Goal: Transaction & Acquisition: Book appointment/travel/reservation

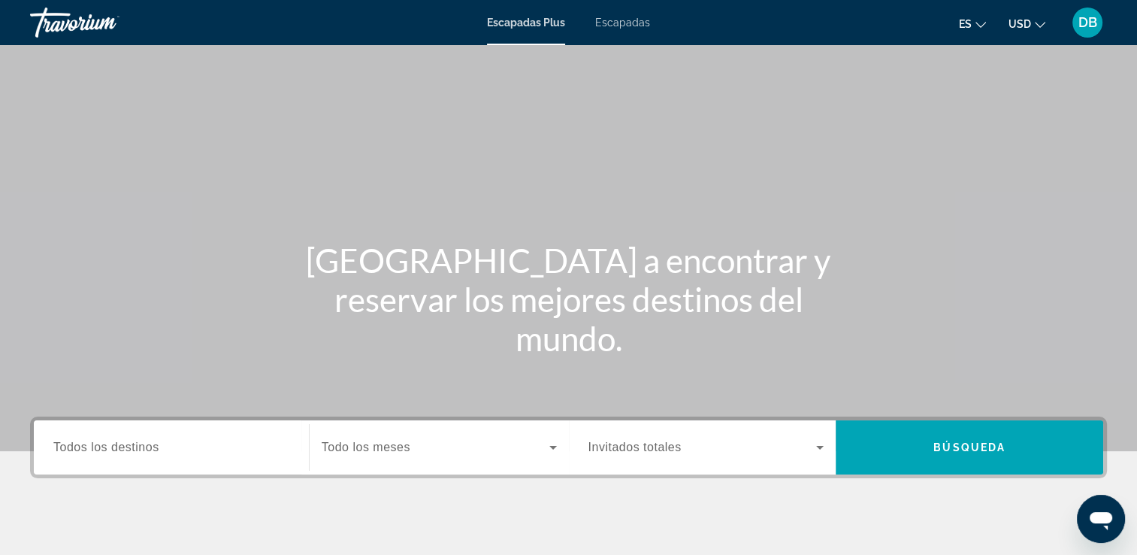
click at [154, 458] on div "Widget de búsqueda" at bounding box center [171, 447] width 236 height 43
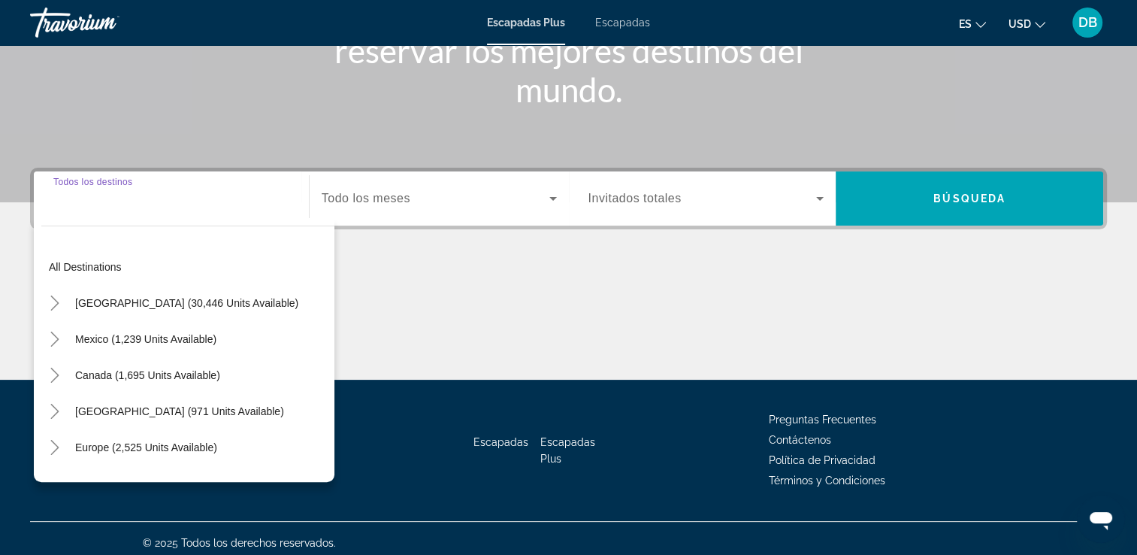
scroll to position [257, 0]
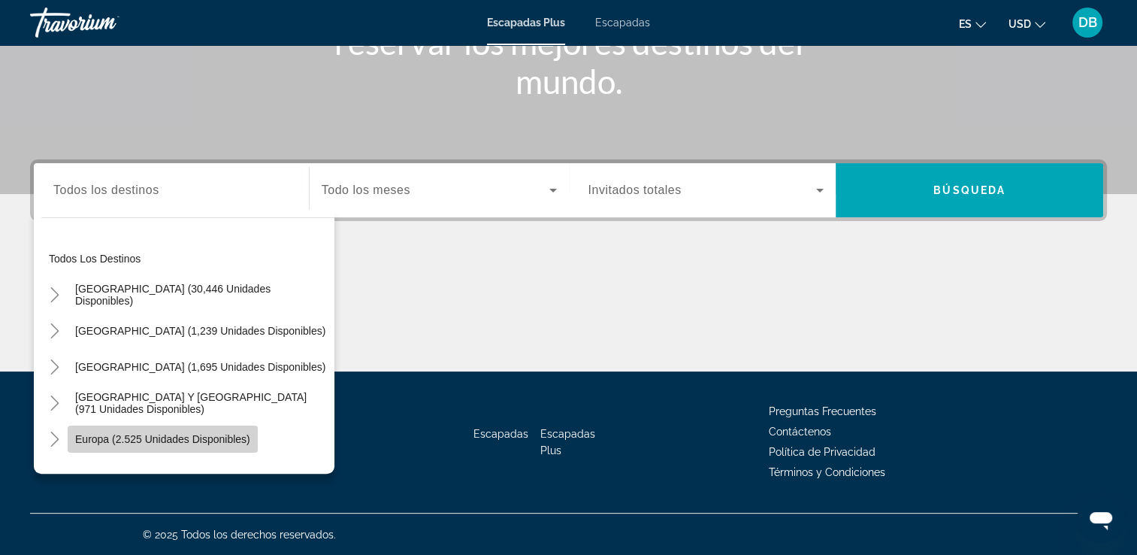
click at [244, 443] on span "Europa (2.525 unidades disponibles)" at bounding box center [162, 439] width 175 height 12
type input "**********"
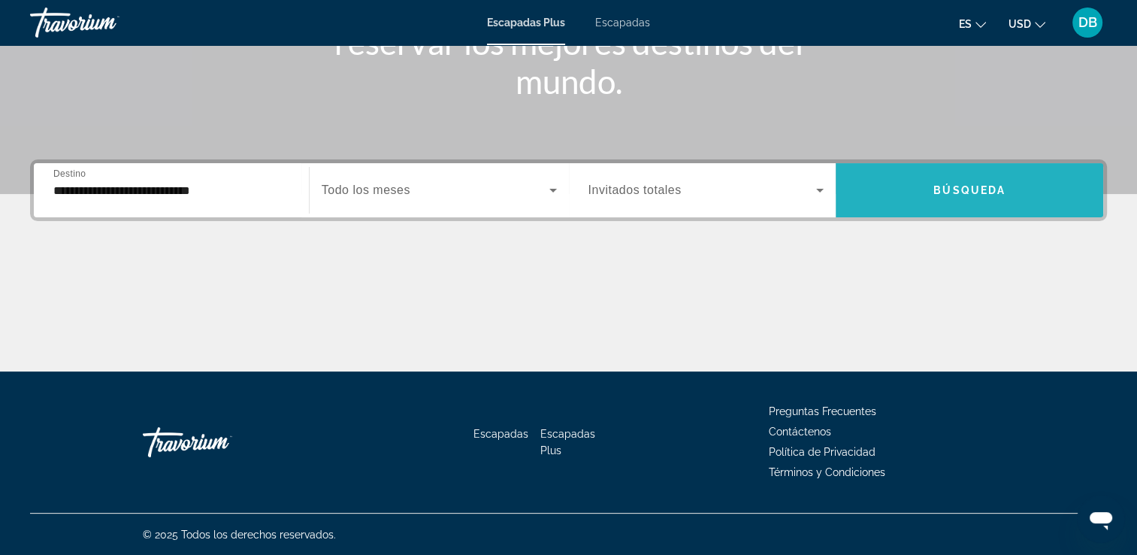
click at [918, 192] on span "Widget de búsqueda" at bounding box center [970, 190] width 268 height 36
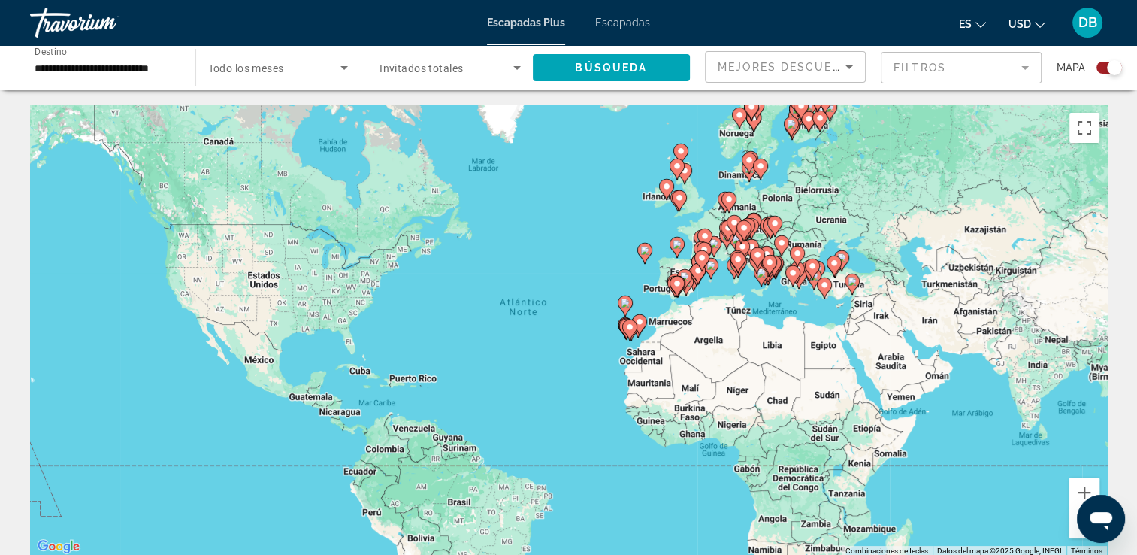
click at [686, 278] on image "Contenido principal" at bounding box center [684, 276] width 9 height 9
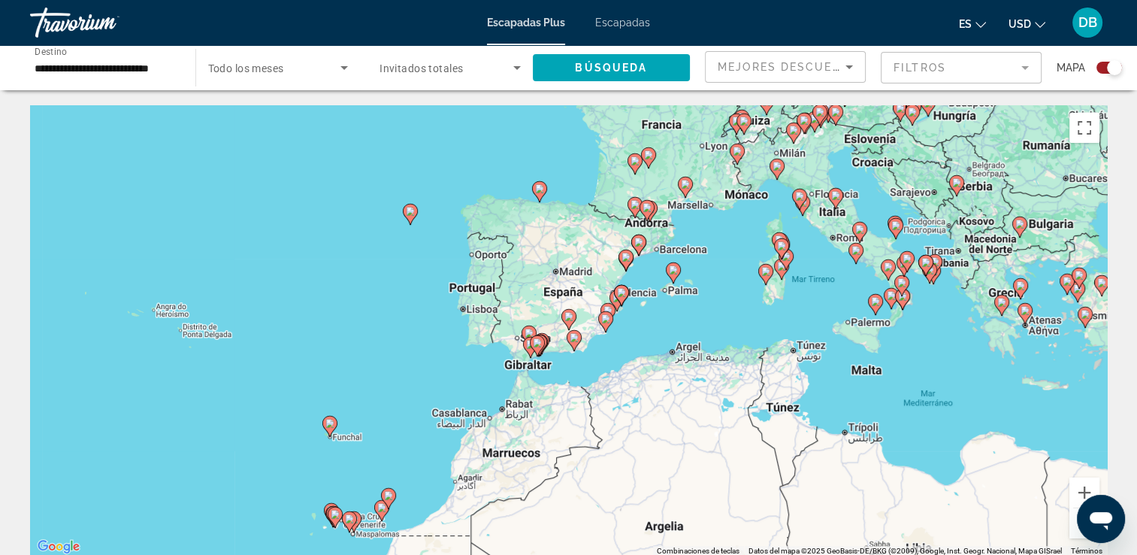
click at [352, 519] on image "Contenido principal" at bounding box center [349, 518] width 9 height 9
type input "**********"
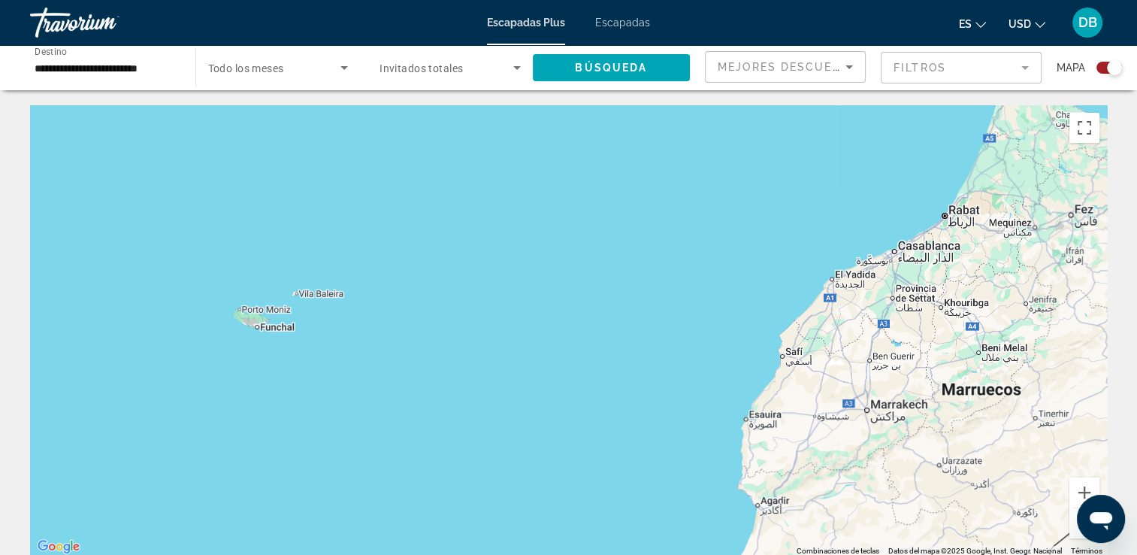
drag, startPoint x: 795, startPoint y: 189, endPoint x: 516, endPoint y: 593, distance: 490.6
click at [516, 554] on html "**********" at bounding box center [568, 277] width 1137 height 555
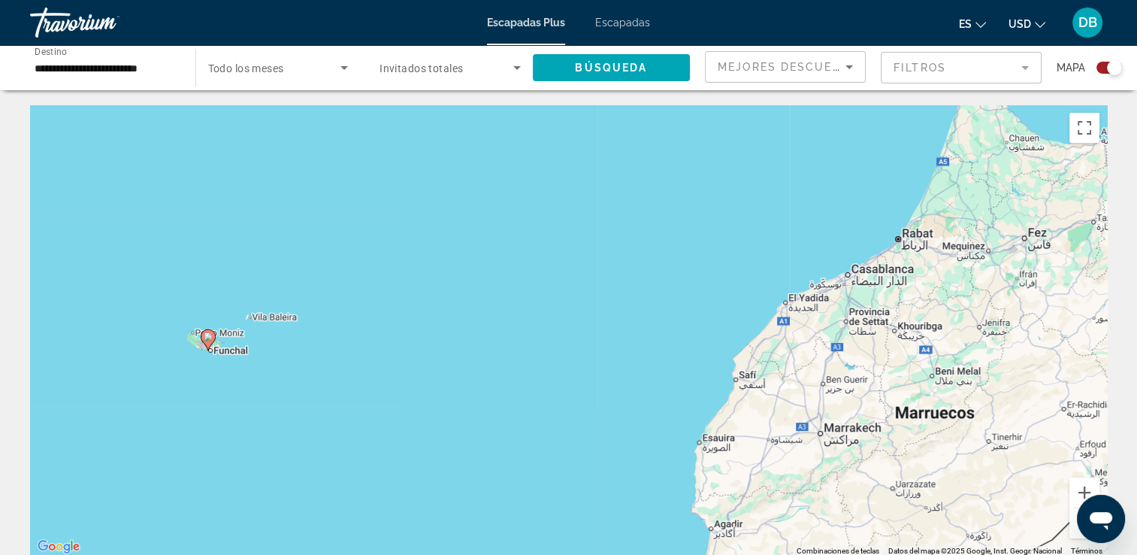
click at [824, 194] on div "Para desplazarte, pulsa las teclas [PERSON_NAME]. Para activar la función de ar…" at bounding box center [568, 330] width 1077 height 451
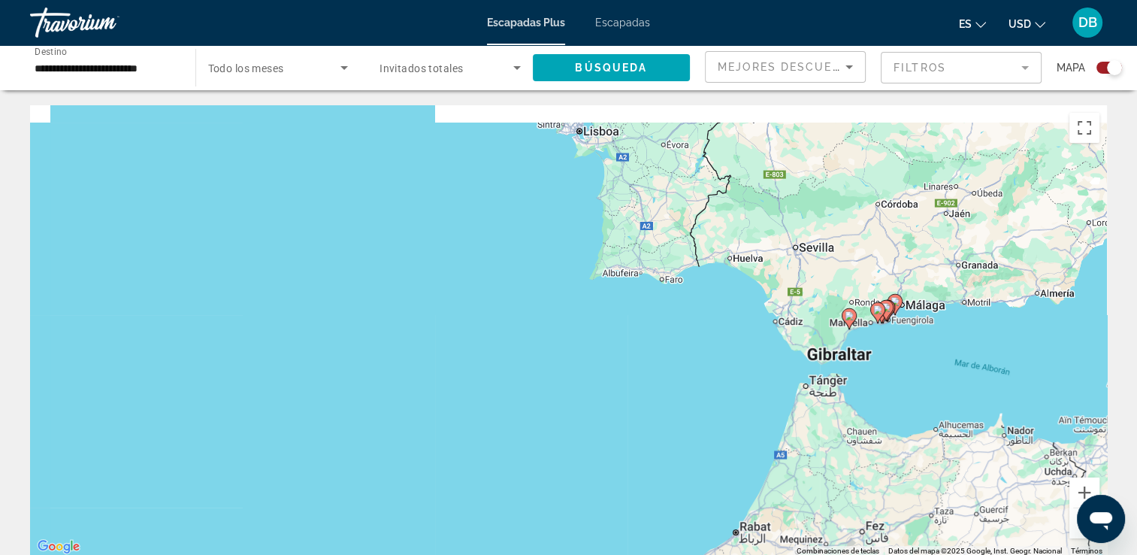
drag, startPoint x: 824, startPoint y: 194, endPoint x: 661, endPoint y: 489, distance: 336.4
click at [661, 489] on div "Para desplazarte, pulsa las teclas [PERSON_NAME]. Para activar la función de ar…" at bounding box center [568, 330] width 1077 height 451
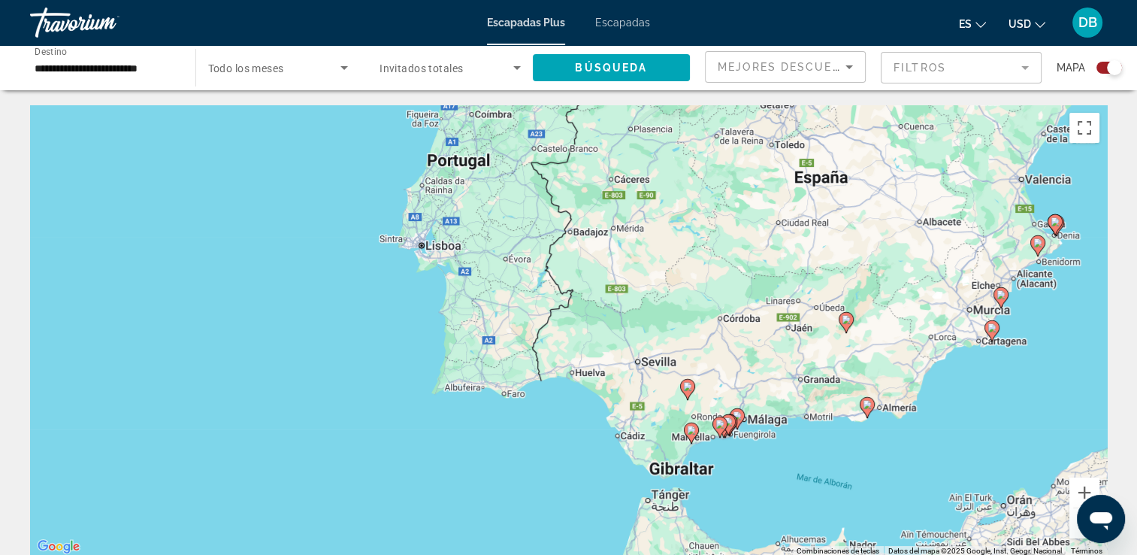
drag, startPoint x: 944, startPoint y: 328, endPoint x: 782, endPoint y: 443, distance: 199.4
click at [782, 443] on div "Para desplazarte, pulsa las teclas [PERSON_NAME]. Para activar la función de ar…" at bounding box center [568, 330] width 1077 height 451
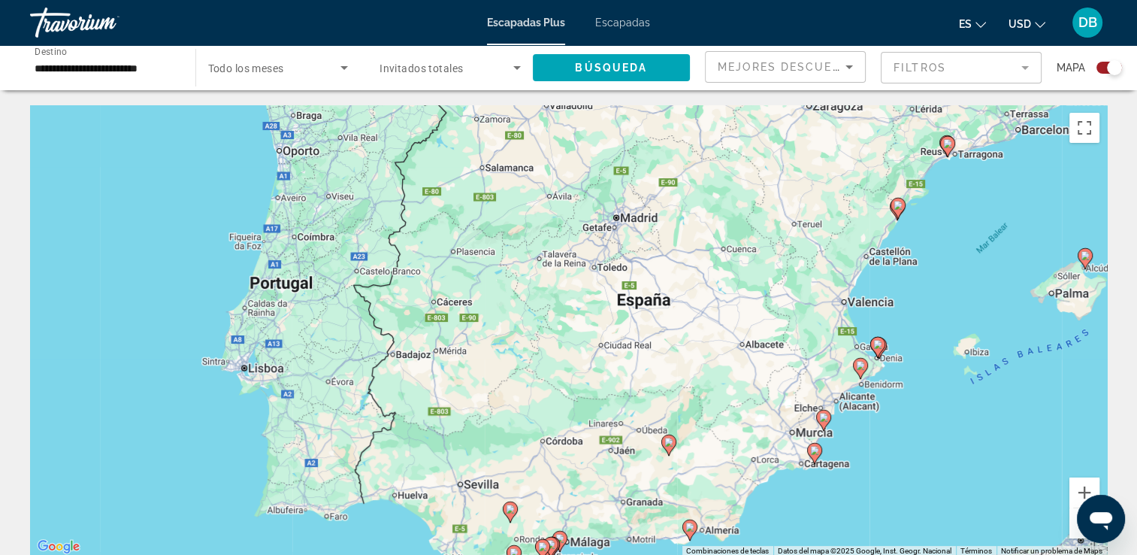
drag, startPoint x: 1025, startPoint y: 332, endPoint x: 844, endPoint y: 458, distance: 220.4
click at [844, 458] on div "Para desplazarte, pulsa las teclas [PERSON_NAME]. Para activar la función de ar…" at bounding box center [568, 330] width 1077 height 451
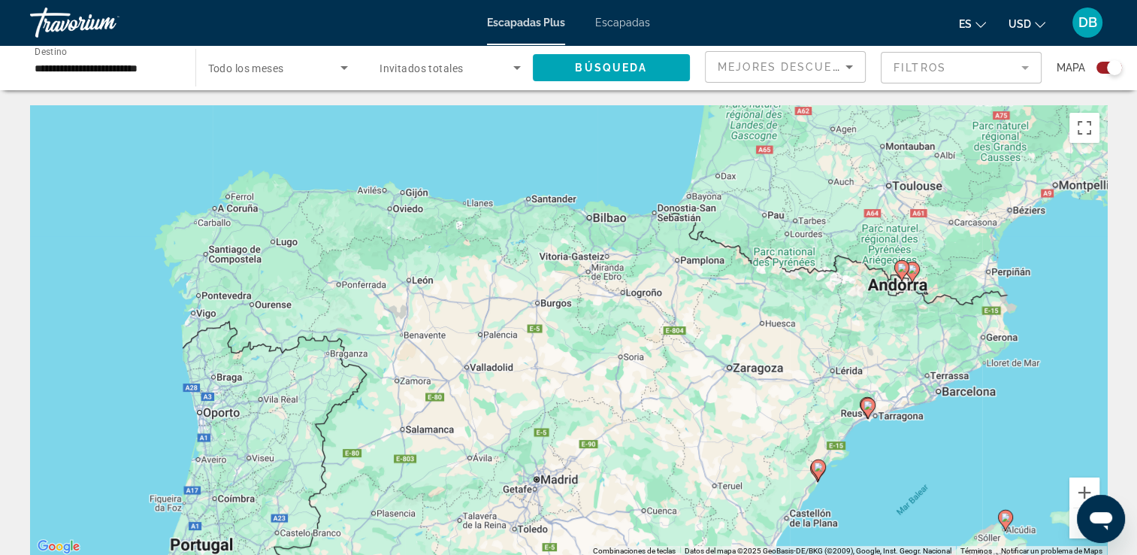
drag, startPoint x: 710, startPoint y: 196, endPoint x: 631, endPoint y: 460, distance: 275.4
click at [631, 460] on div "Para desplazarte, pulsa las teclas [PERSON_NAME]. Para activar la función de ar…" at bounding box center [568, 330] width 1077 height 451
click at [822, 472] on icon "Contenido principal" at bounding box center [818, 470] width 14 height 20
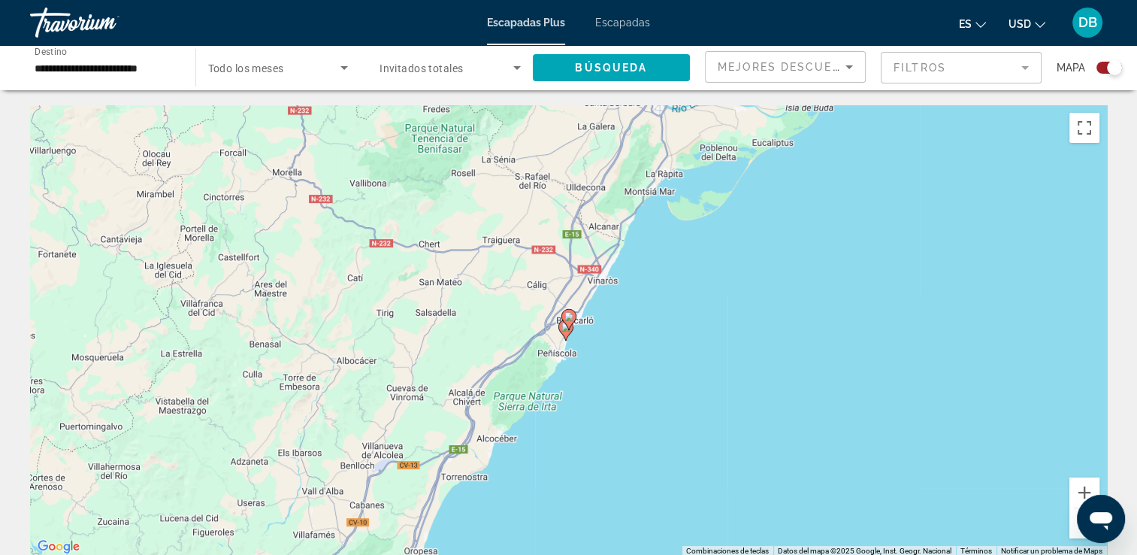
click at [566, 323] on icon "Contenido principal" at bounding box center [568, 320] width 14 height 20
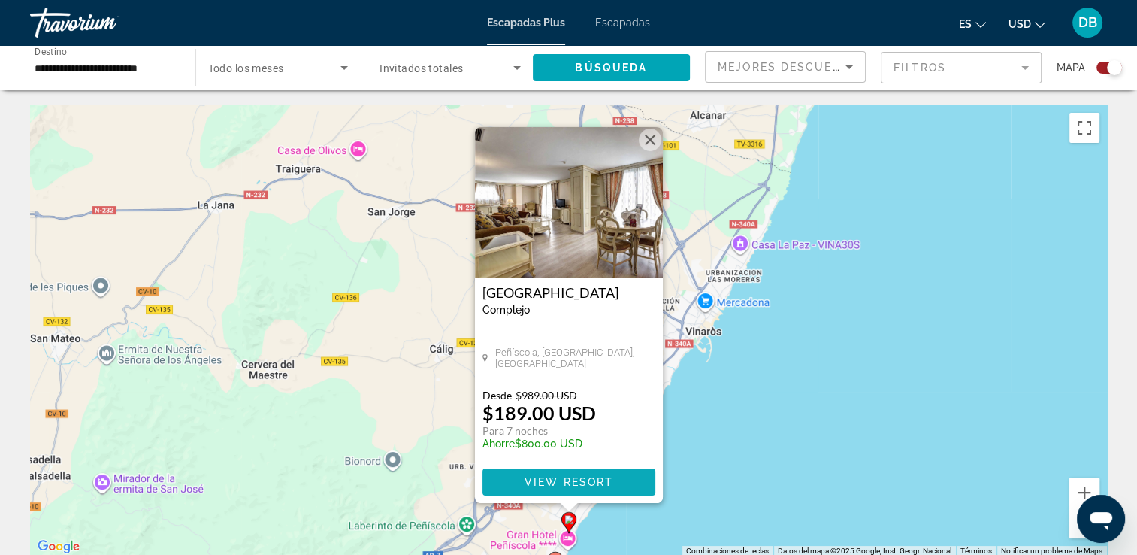
click at [564, 479] on span "View Resort" at bounding box center [568, 482] width 89 height 12
